Goal: Obtain resource: Obtain resource

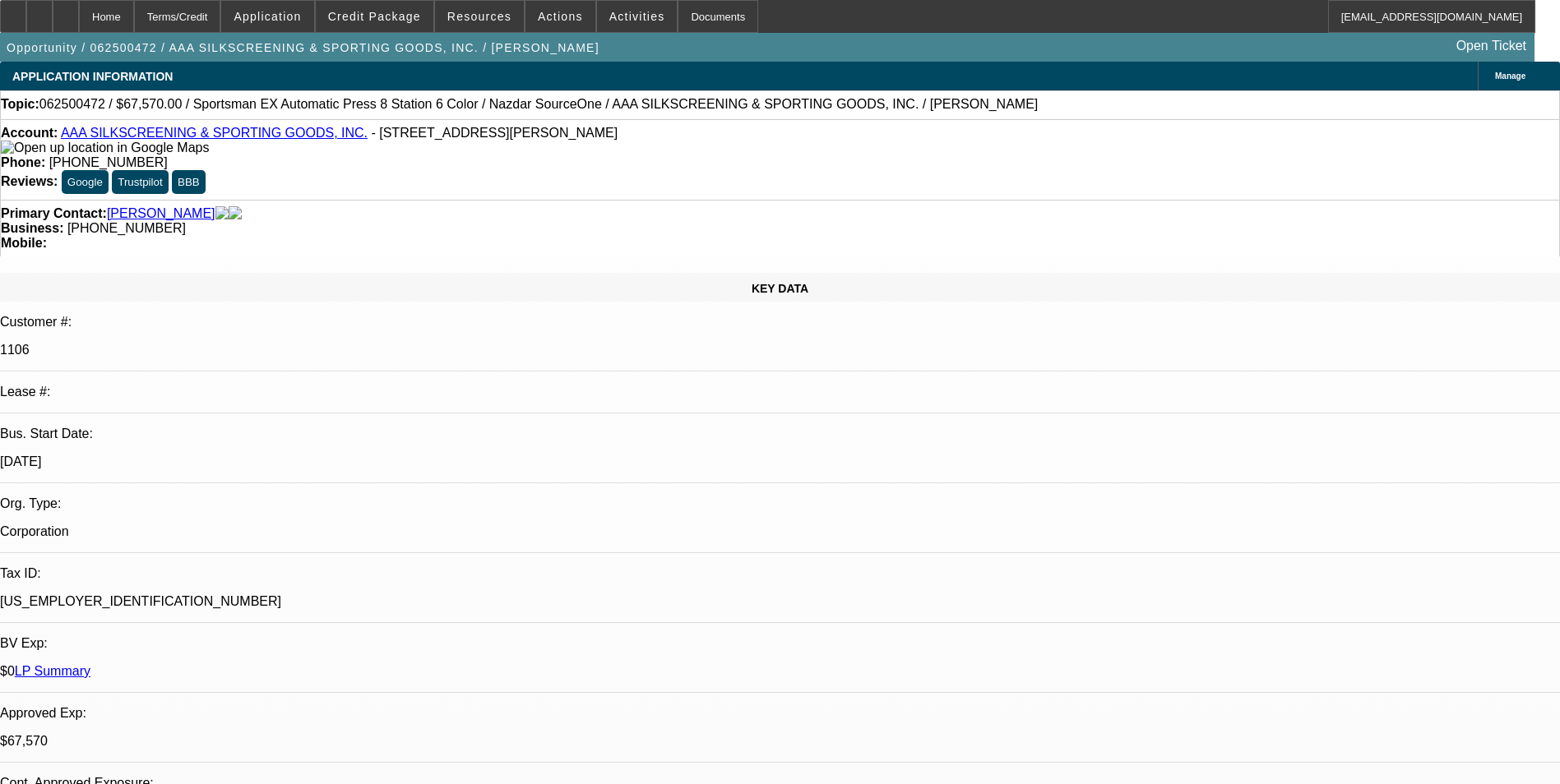
select select "0"
select select "0.1"
select select "2"
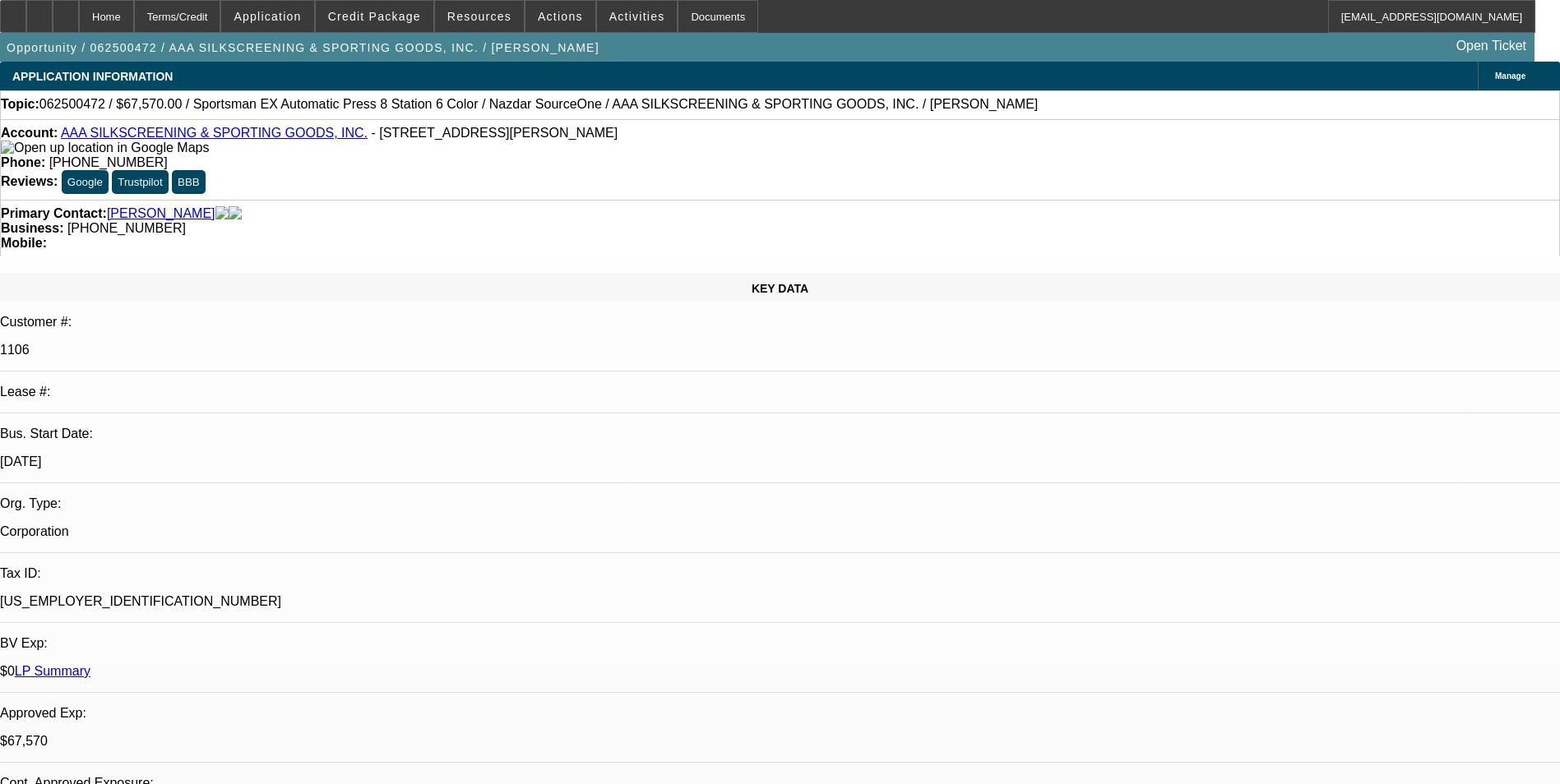
select select "0.1"
select select "0"
select select "0.1"
select select "0"
select select "2"
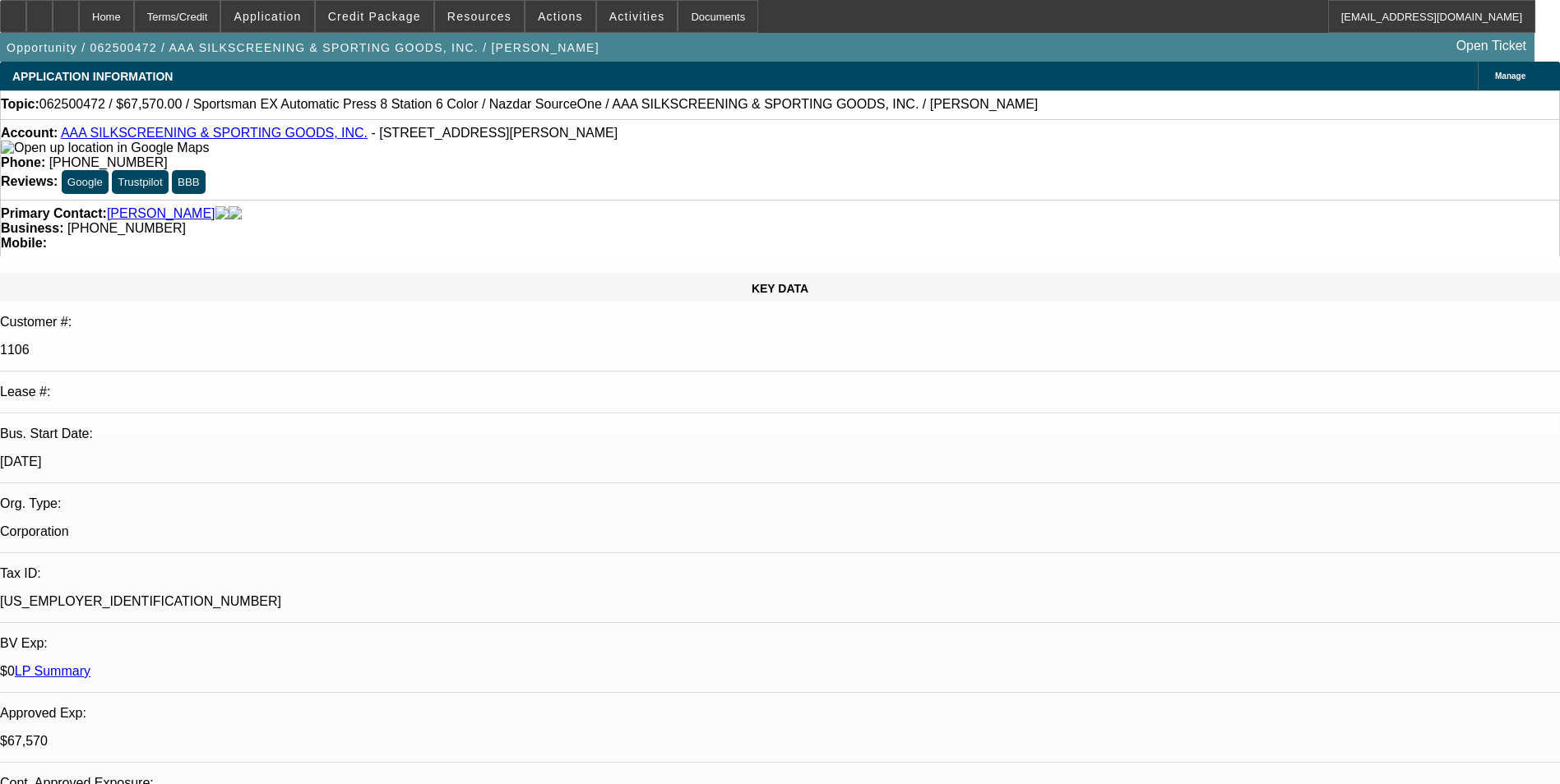
select select "0.1"
select select "1"
select select "5"
select select "6"
select select "1"
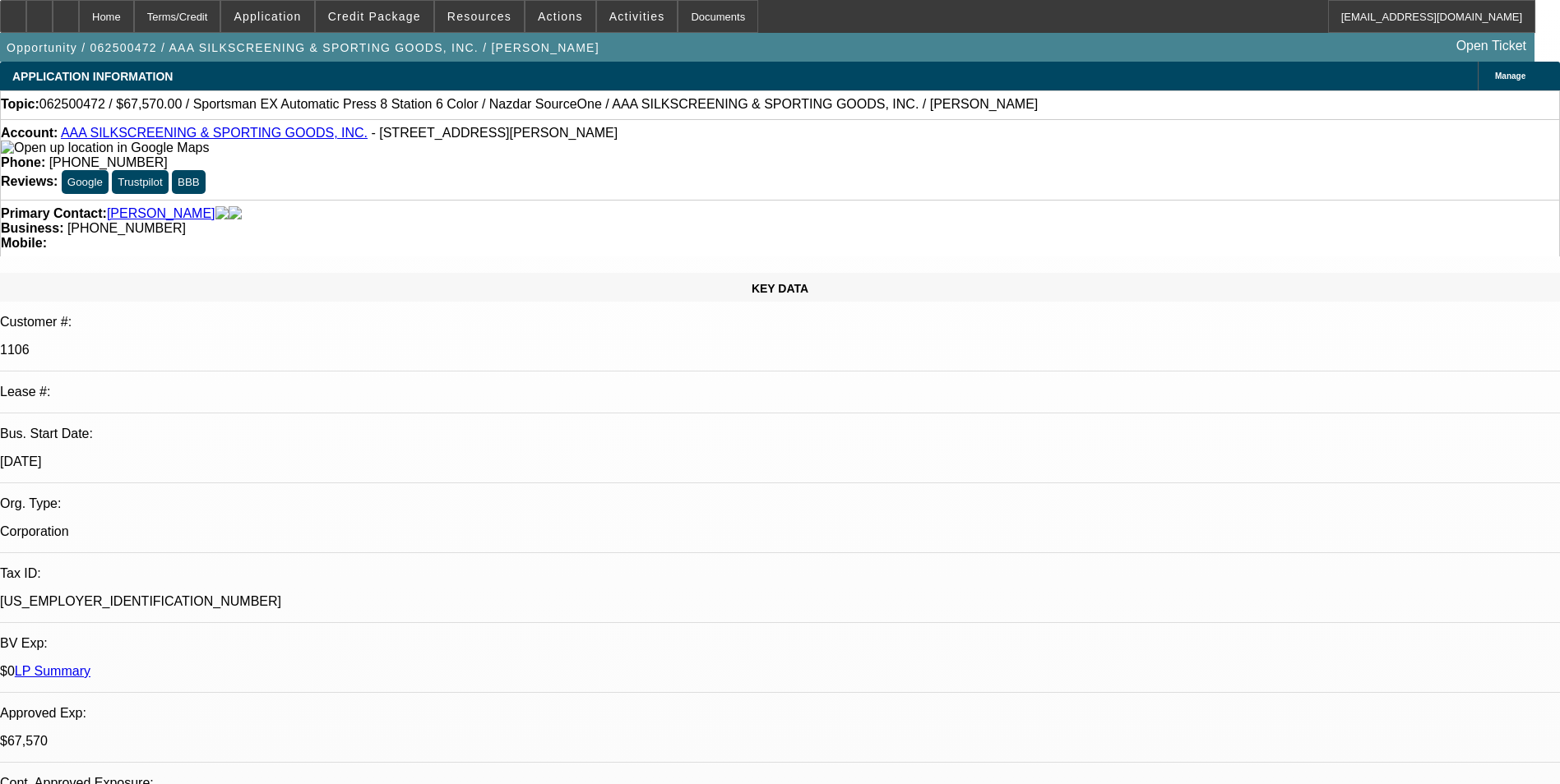
select select "2"
select select "4"
select select "1"
select select "2"
select select "4"
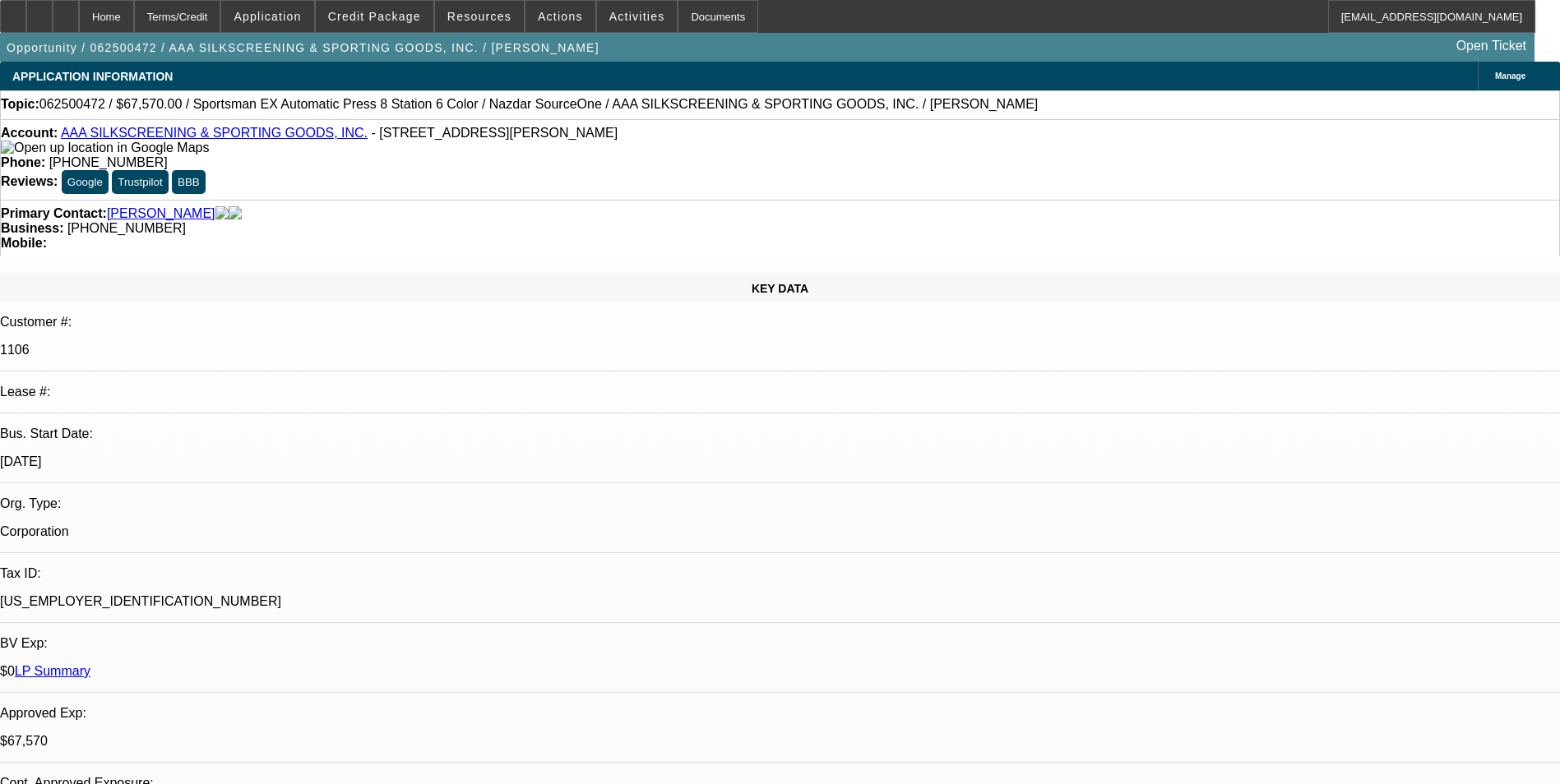
select select "1"
select select "2"
select select "4"
click at [401, 14] on span "Credit Package" at bounding box center [375, 17] width 93 height 14
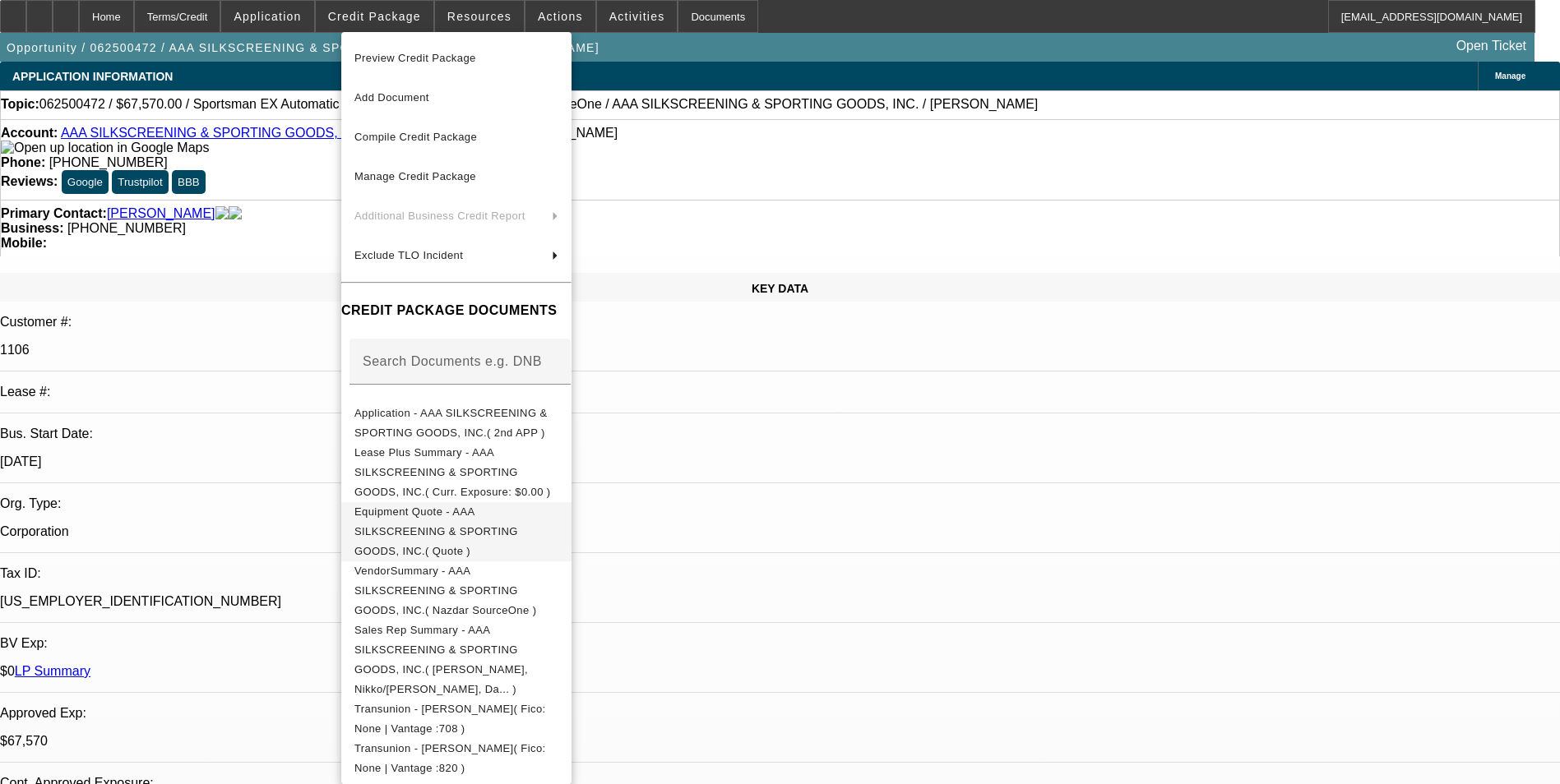
click at [519, 506] on span "Equipment Quote - AAA SILKSCREENING & SPORTING GOODS, INC.( Quote )" at bounding box center [436, 531] width 163 height 52
